Goal: Check status: Check status

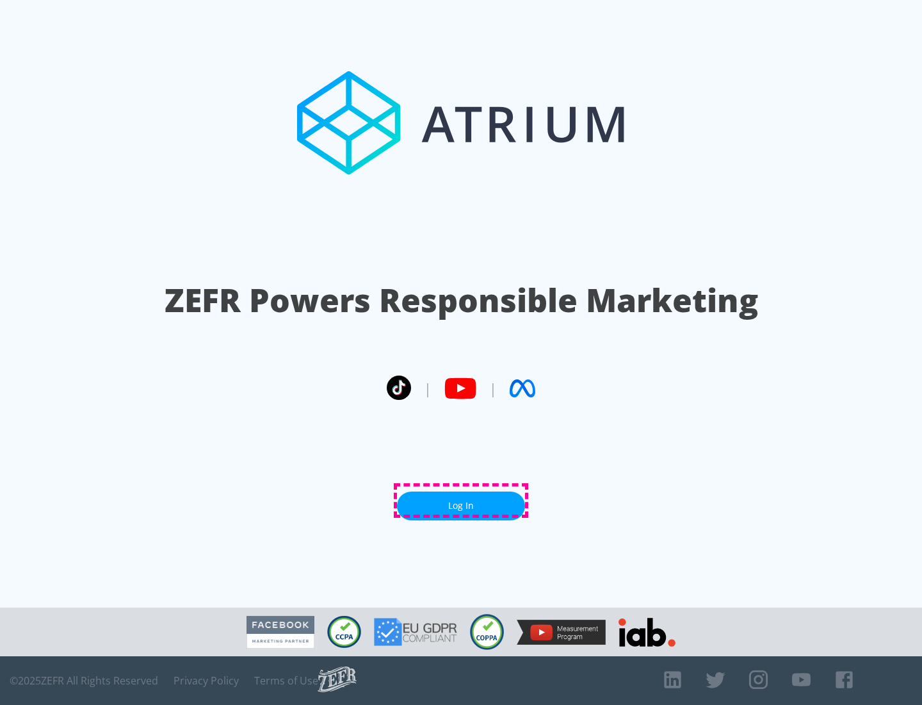
click at [461, 500] on link "Log In" at bounding box center [461, 505] width 128 height 29
